Goal: Task Accomplishment & Management: Complete application form

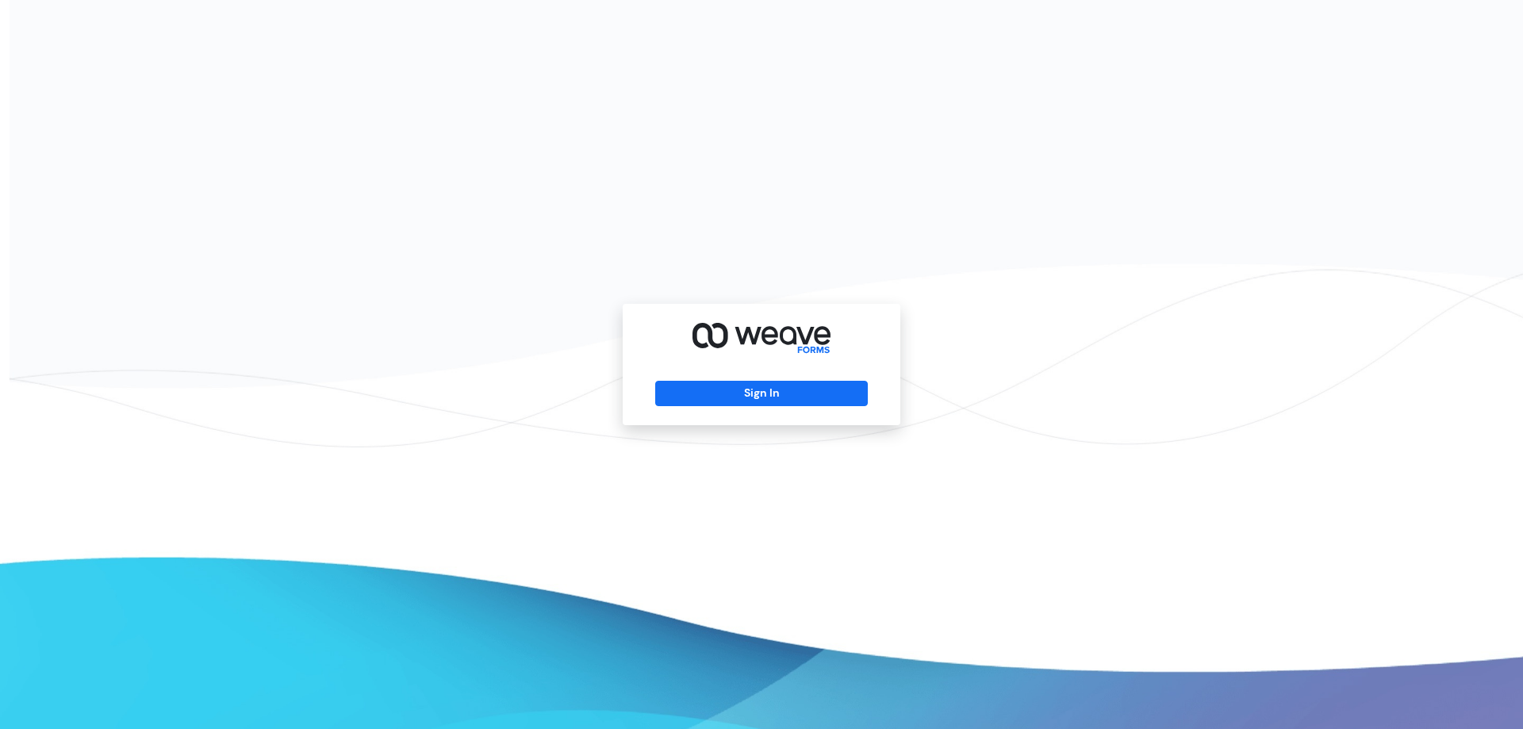
click at [770, 380] on div "Sign In" at bounding box center [762, 364] width 278 height 121
click at [768, 390] on button "Sign In" at bounding box center [761, 393] width 212 height 25
